Goal: Navigation & Orientation: Find specific page/section

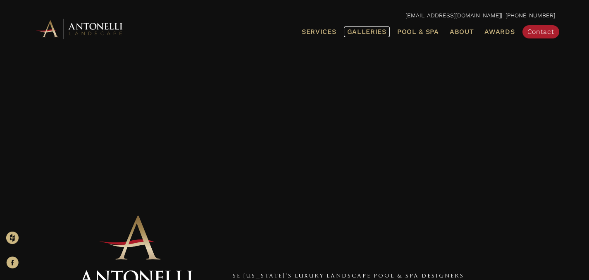
click at [361, 33] on span "Galleries" at bounding box center [366, 32] width 39 height 8
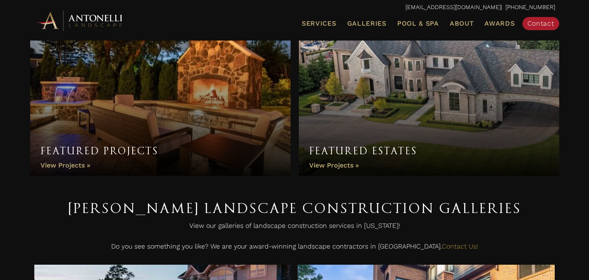
scroll to position [45, 0]
click at [189, 114] on link "Featured Projects" at bounding box center [160, 88] width 260 height 173
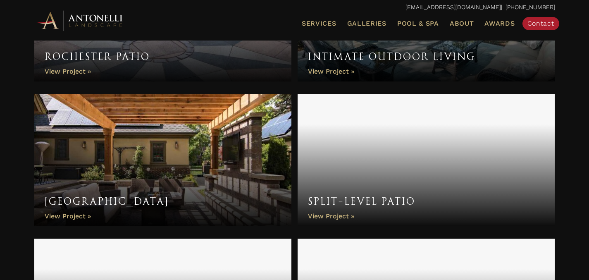
scroll to position [1273, 0]
